Goal: Task Accomplishment & Management: Manage account settings

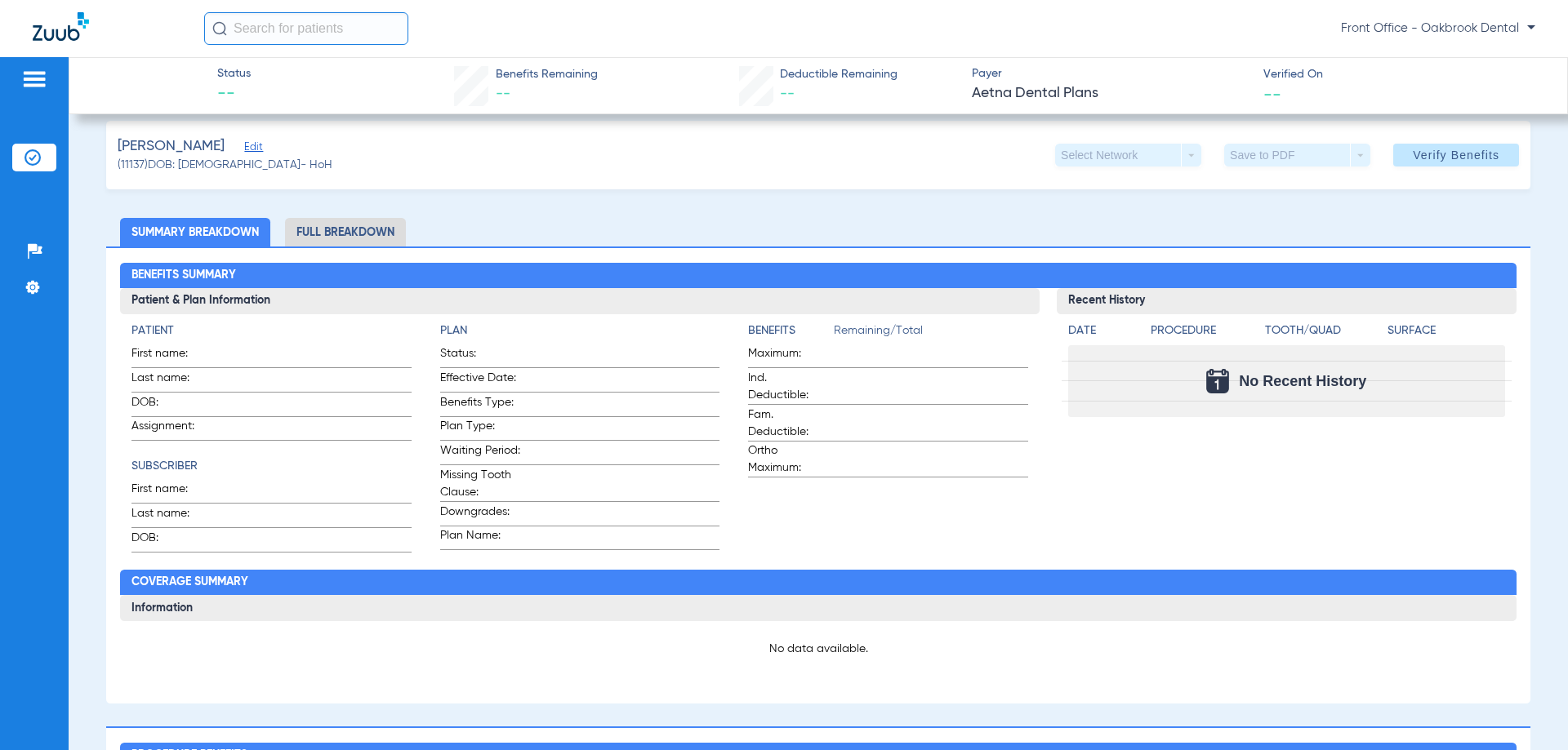
scroll to position [82, 0]
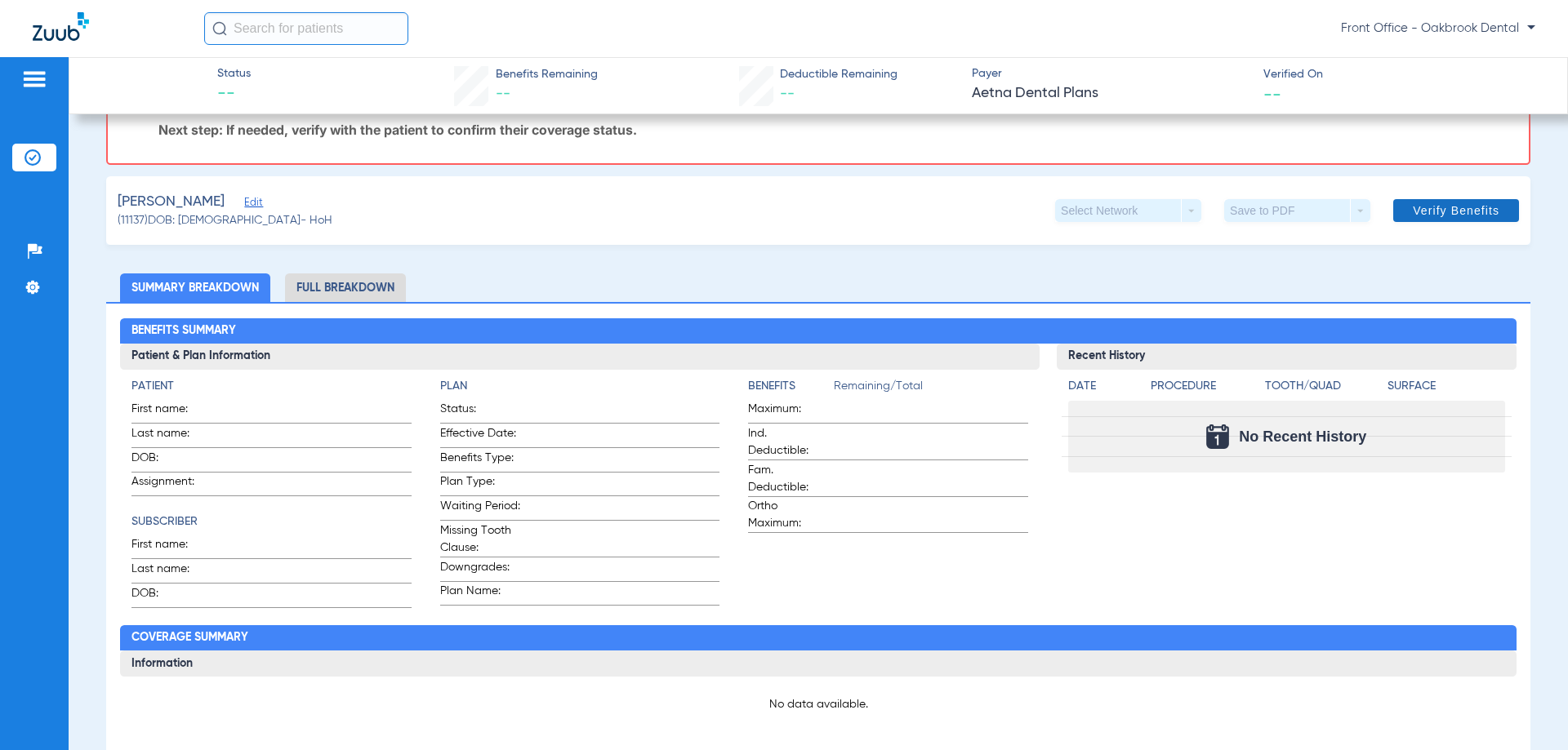
click at [1399, 216] on span at bounding box center [1456, 211] width 126 height 39
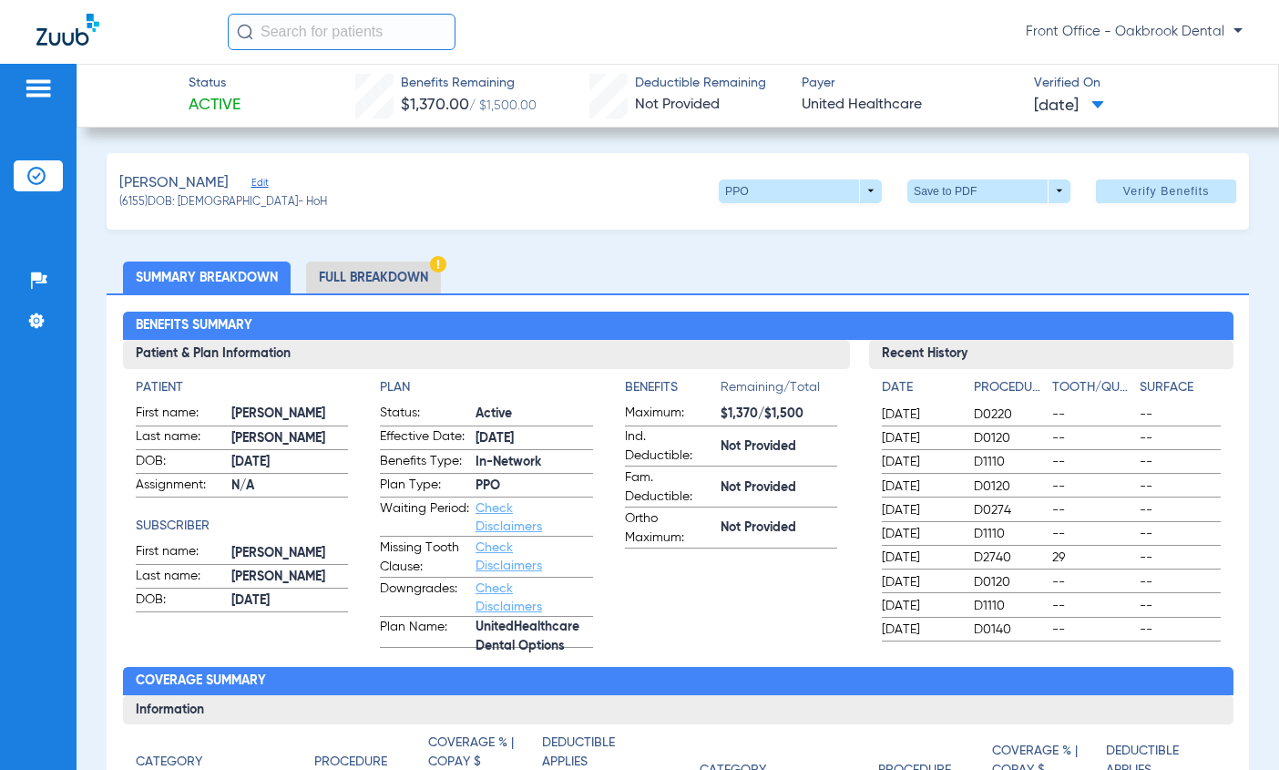
click at [438, 260] on img at bounding box center [438, 264] width 16 height 16
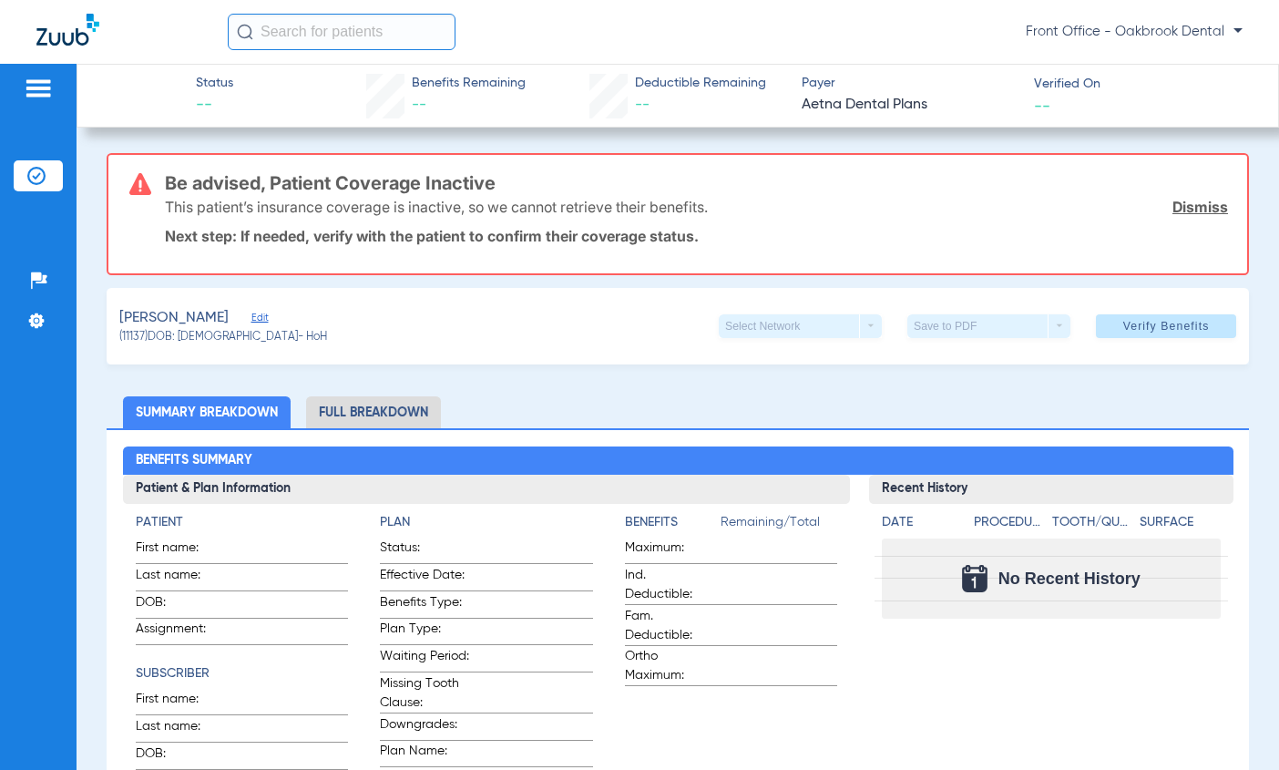
click at [251, 315] on span "Edit" at bounding box center [259, 320] width 16 height 17
